Goal: Task Accomplishment & Management: Use online tool/utility

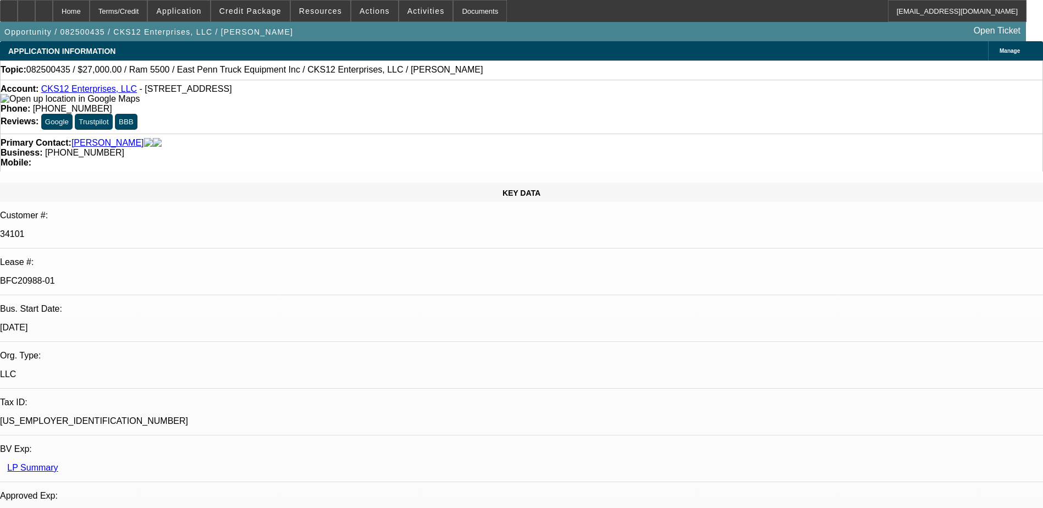
select select "0"
select select "2"
select select "0.1"
select select "0"
select select "2"
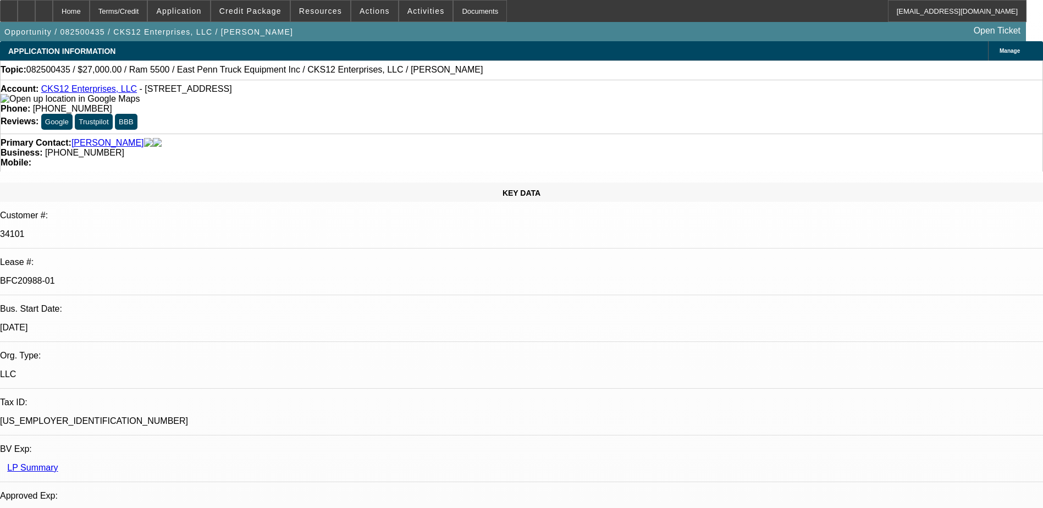
select select "0.1"
select select "0.15"
select select "0.1"
select select "0"
select select "2"
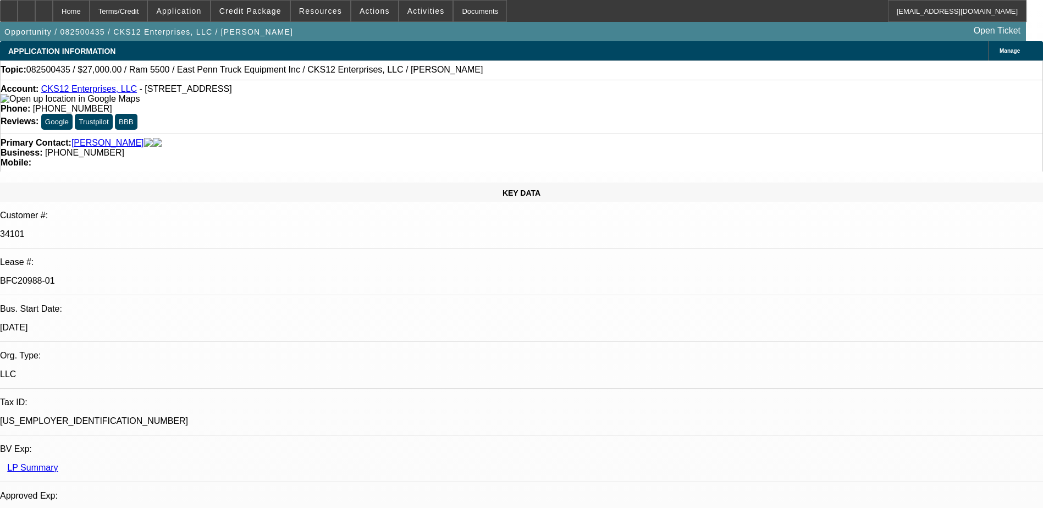
select select "0.1"
select select "1"
select select "2"
select select "4"
select select "1"
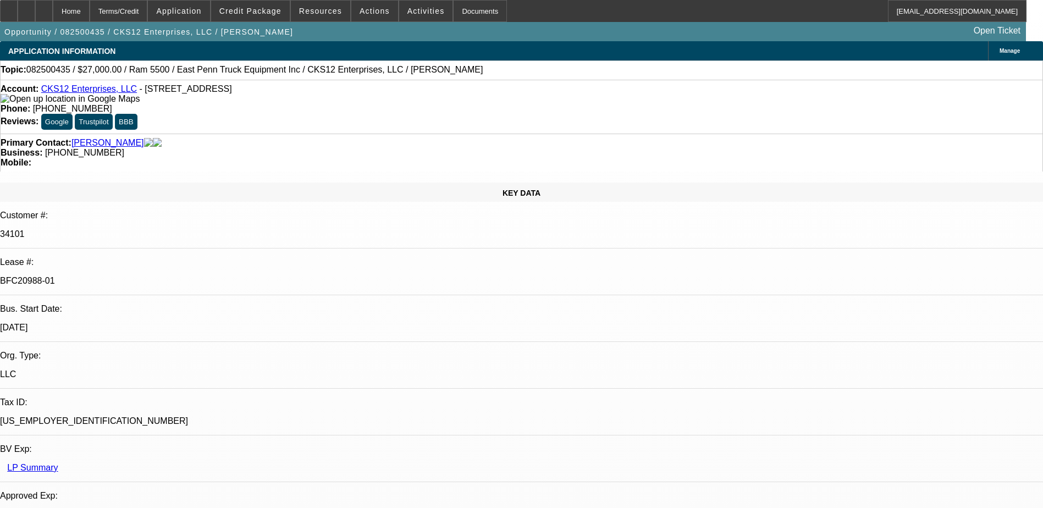
select select "2"
select select "4"
select select "1"
select select "2"
select select "4"
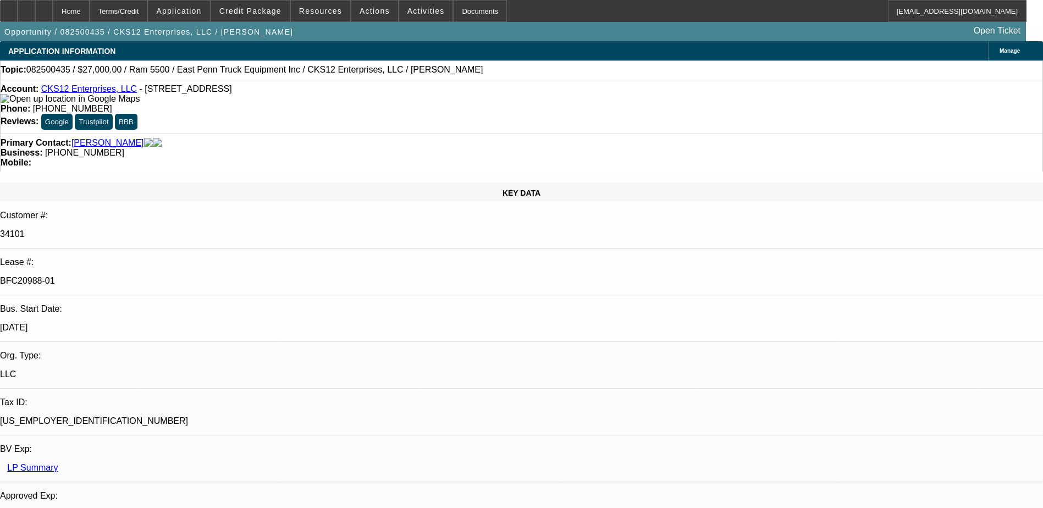
select select "1"
select select "2"
select select "4"
